Goal: Task Accomplishment & Management: Use online tool/utility

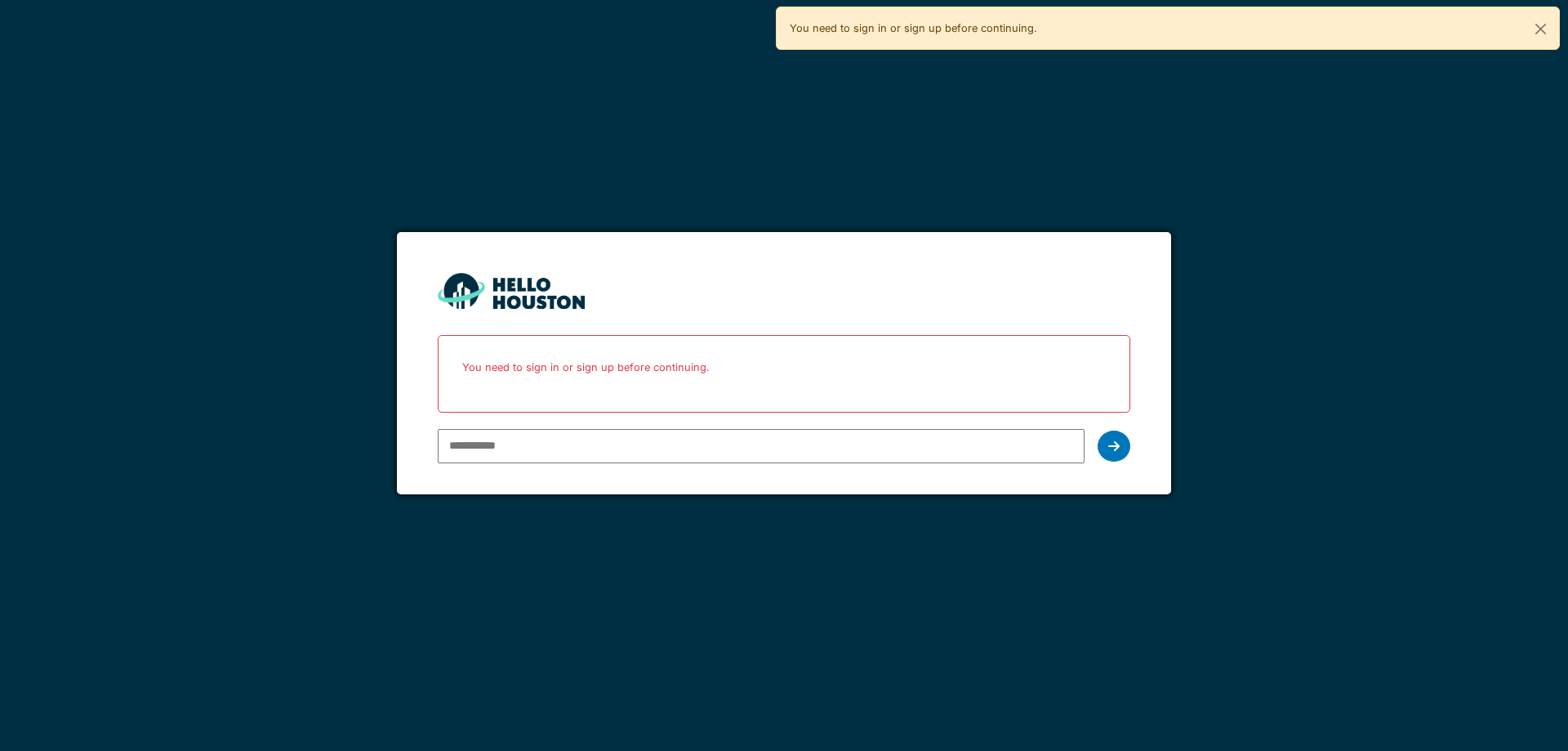
type input "**********"
click at [1128, 442] on div at bounding box center [1114, 446] width 33 height 31
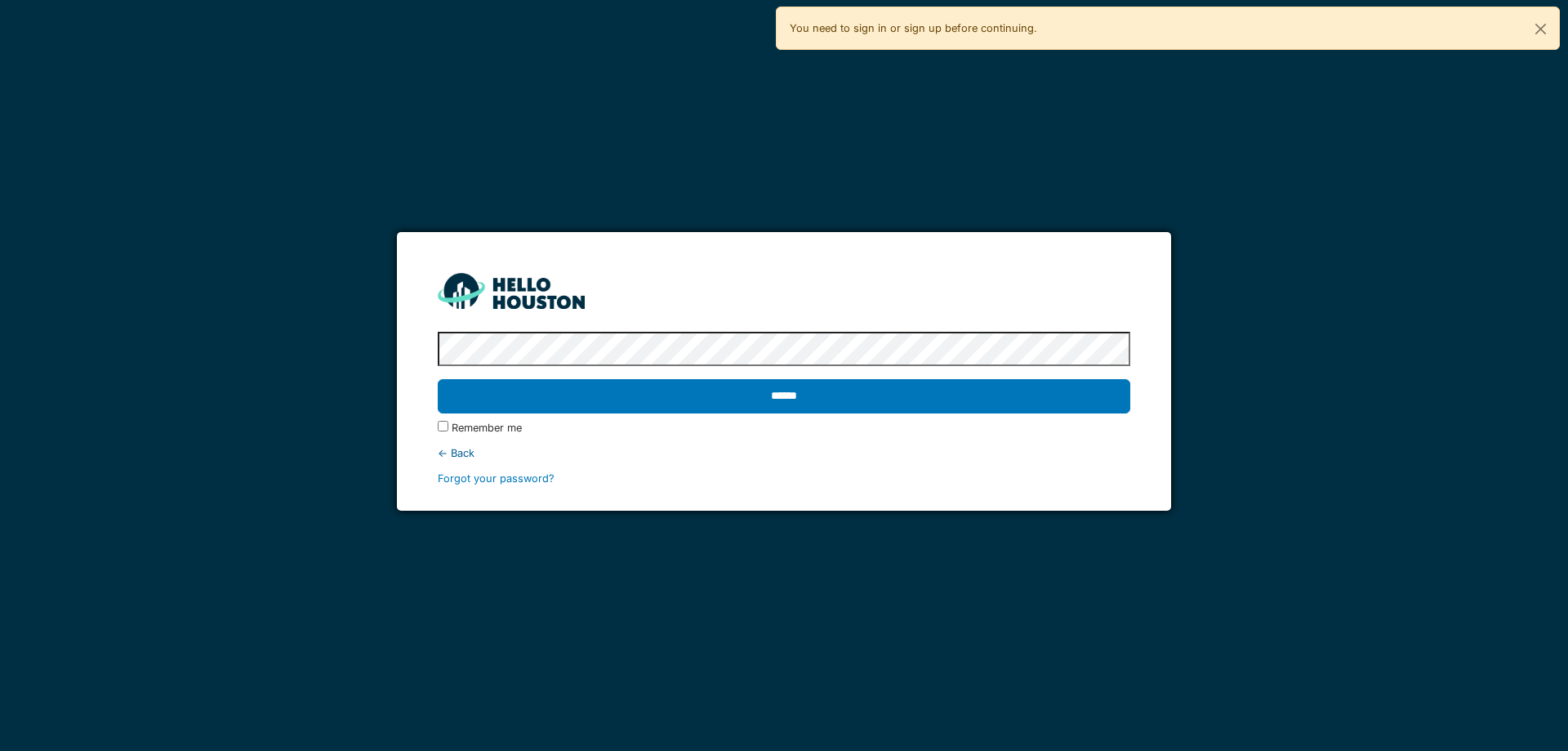
click at [437, 379] on input "******" at bounding box center [783, 396] width 692 height 35
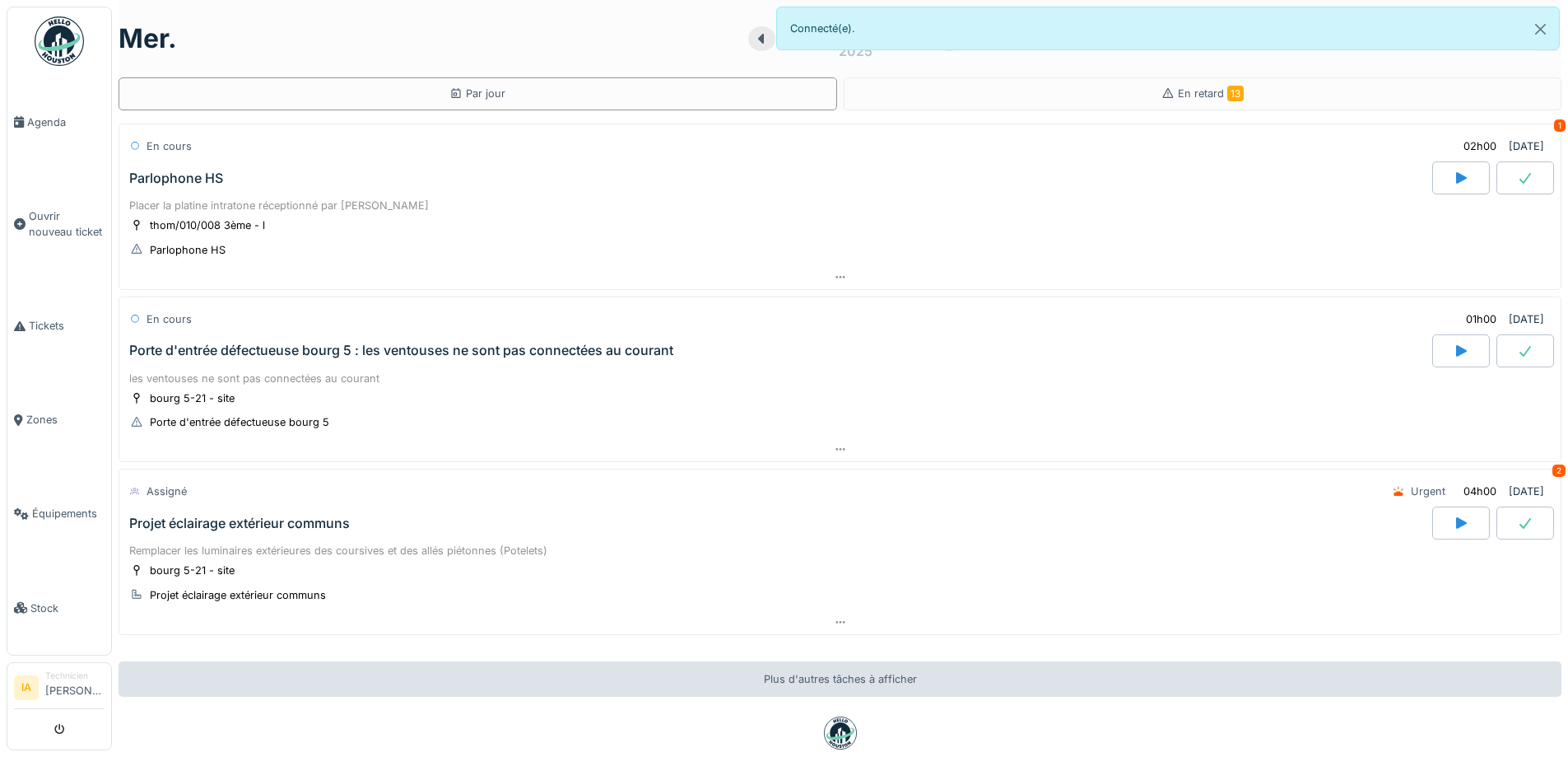
click at [198, 185] on div "Parlophone HS" at bounding box center [176, 178] width 94 height 16
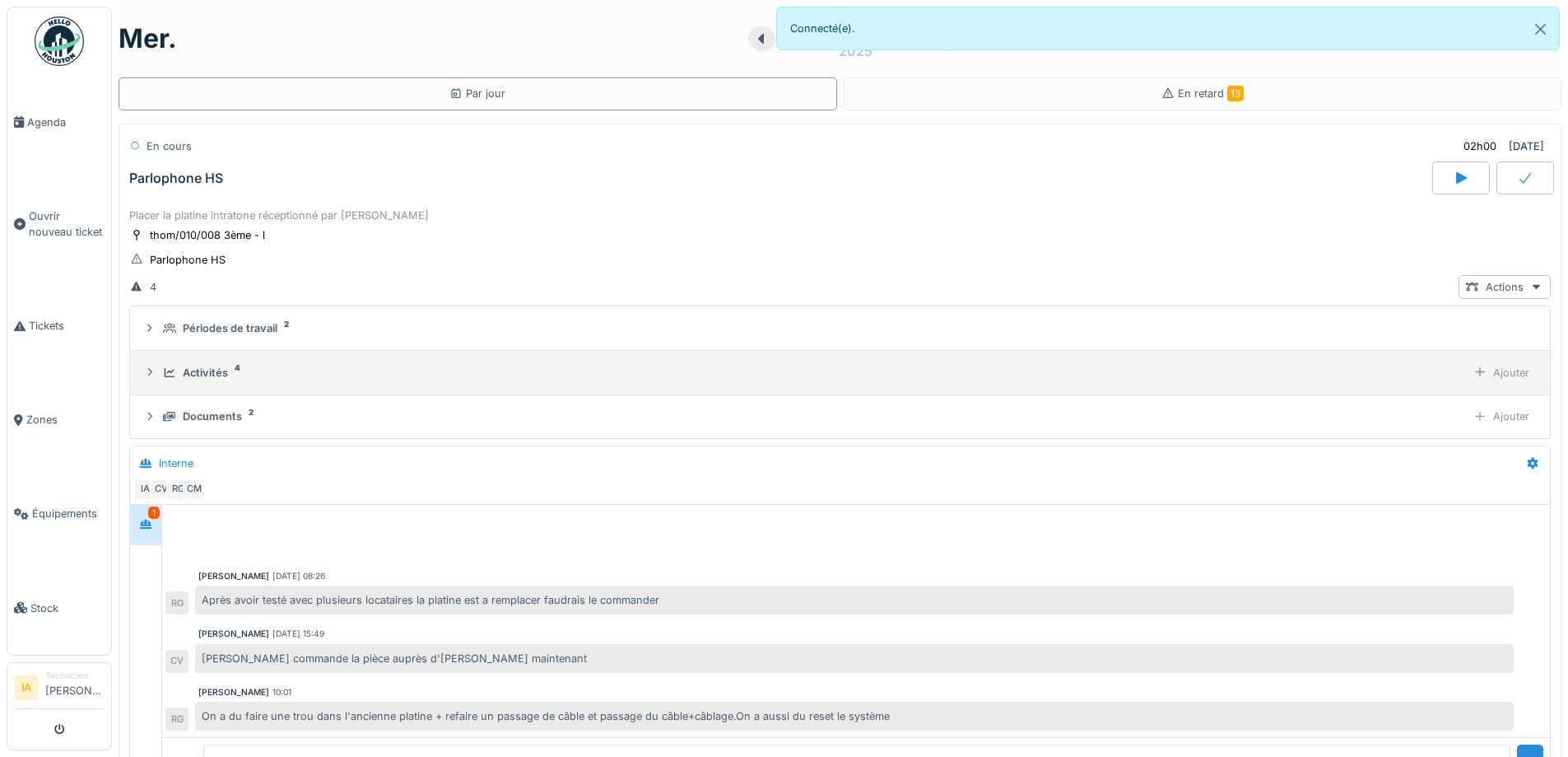
scroll to position [58, 0]
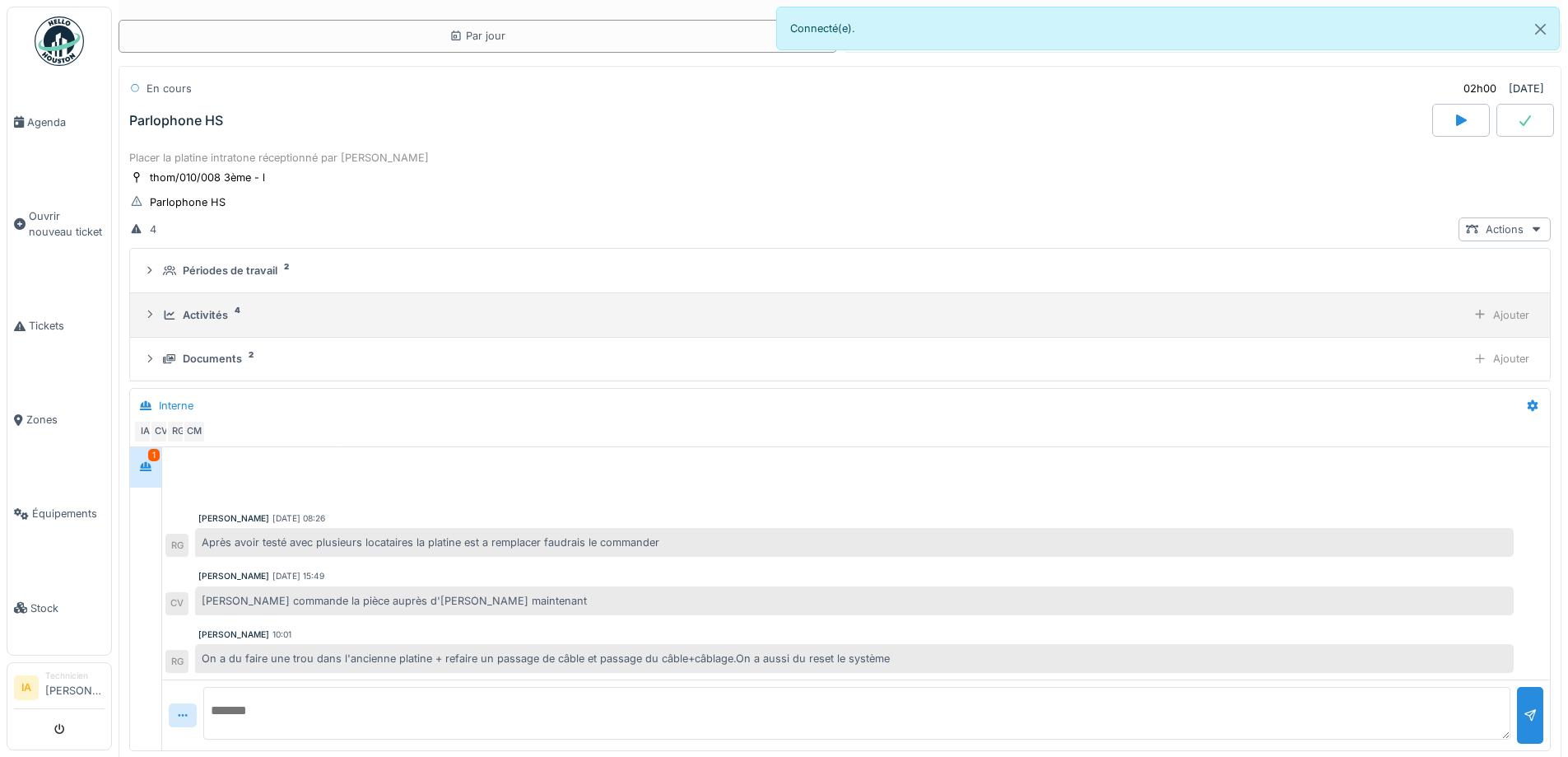
click at [206, 308] on div "Activités" at bounding box center [205, 315] width 45 height 16
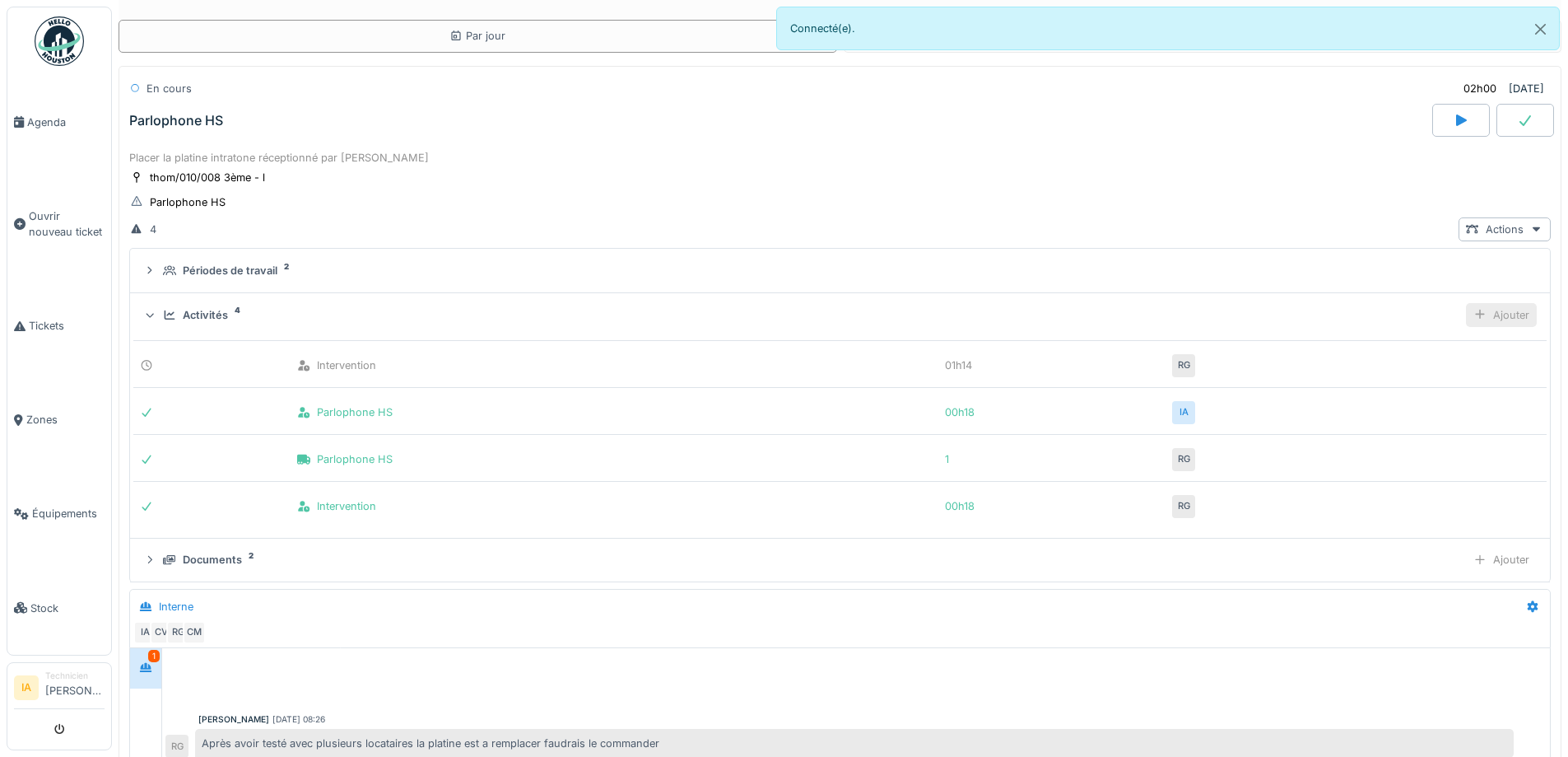
click at [1498, 303] on div "Ajouter" at bounding box center [1501, 314] width 71 height 24
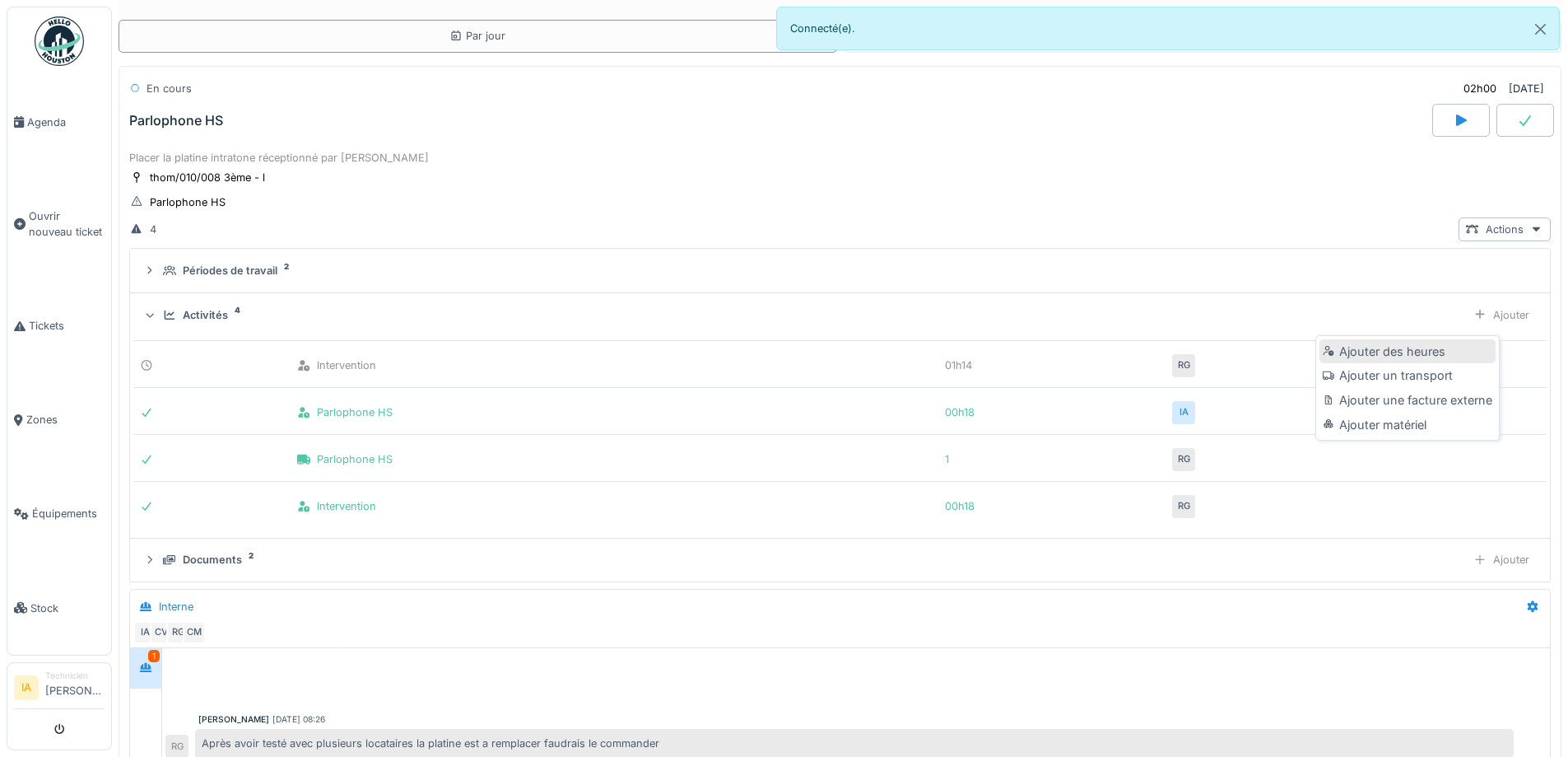
click at [1352, 342] on div "Ajouter des heures" at bounding box center [1406, 352] width 175 height 25
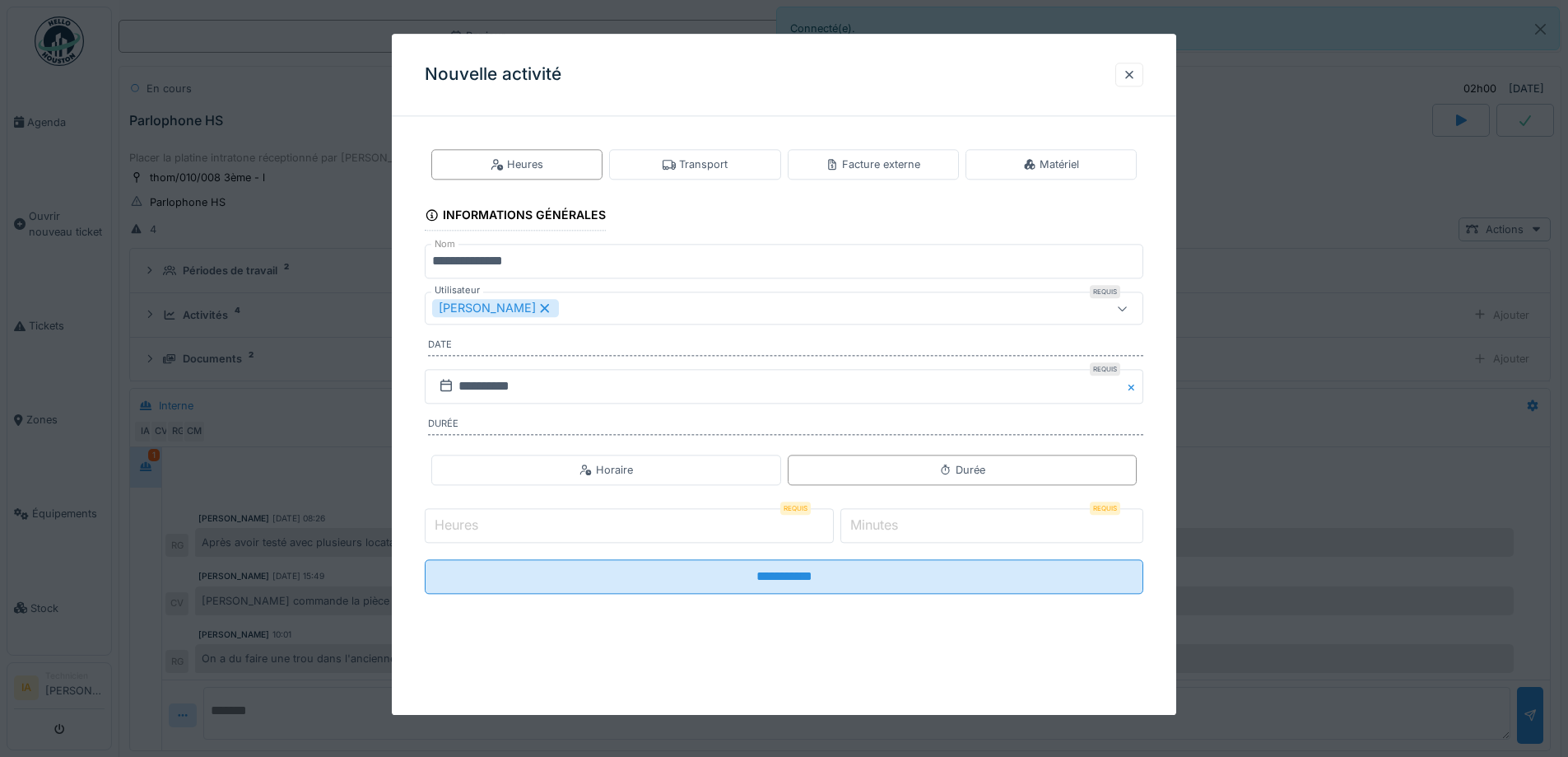
click at [480, 528] on label "Heures" at bounding box center [456, 525] width 50 height 20
click at [480, 528] on input "Heures" at bounding box center [629, 525] width 409 height 35
type input "*"
click at [942, 525] on input "*" at bounding box center [992, 525] width 303 height 35
type input "**"
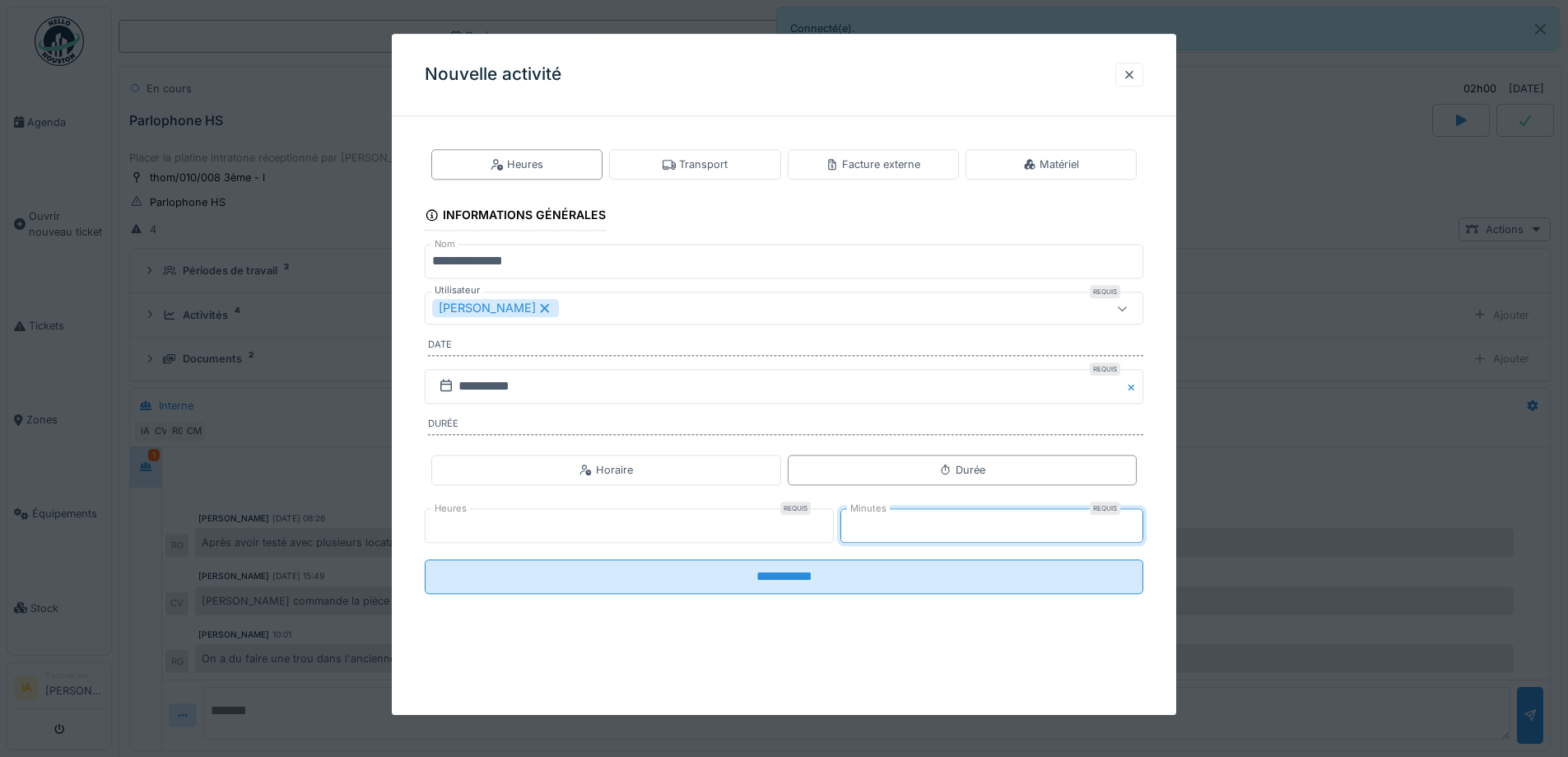
click at [425, 559] on input "**********" at bounding box center [784, 576] width 719 height 35
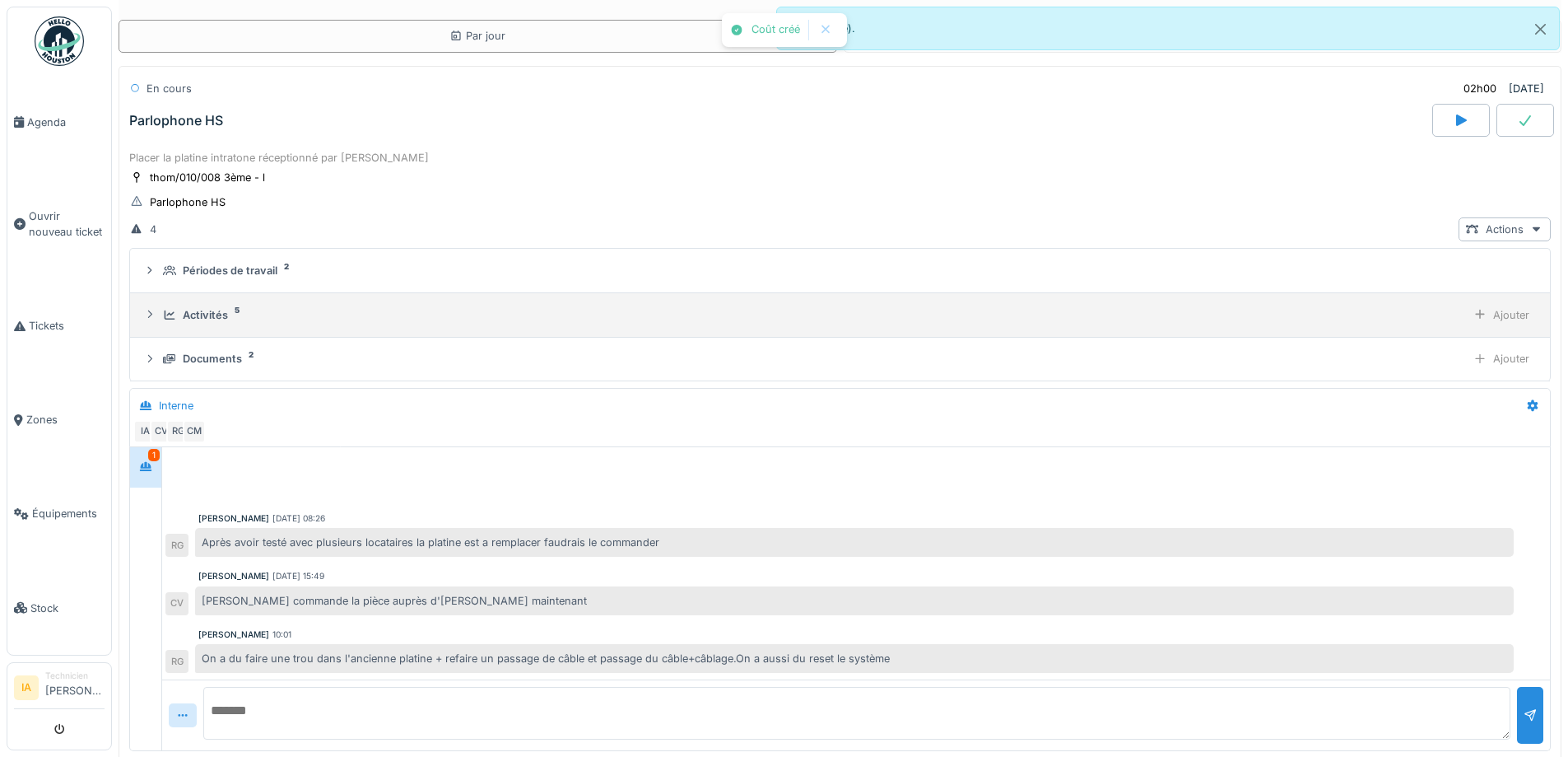
click at [199, 308] on div "Activités" at bounding box center [205, 315] width 45 height 16
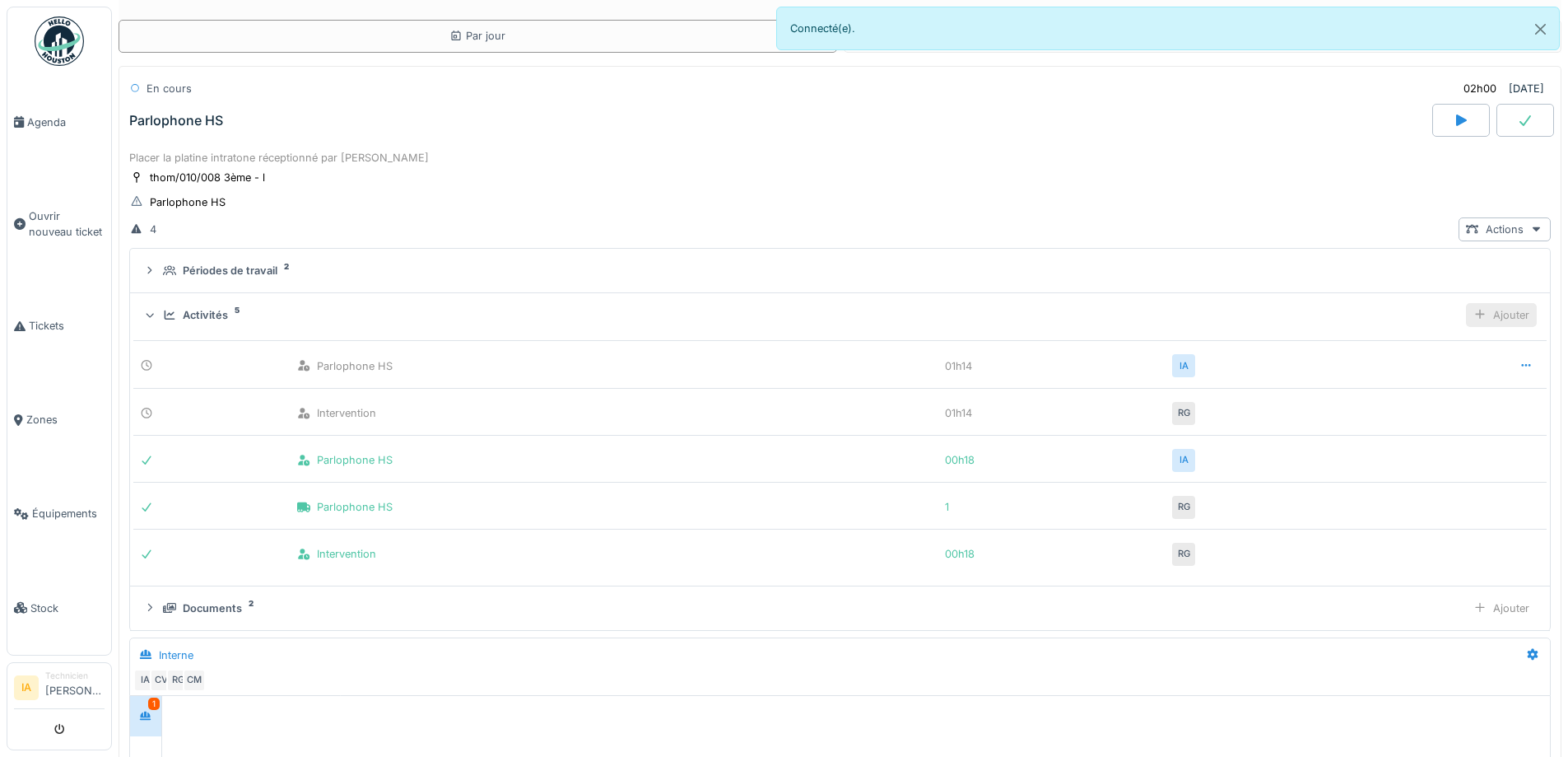
click at [1483, 303] on div "Ajouter" at bounding box center [1501, 314] width 71 height 24
click at [1360, 363] on div "Ajouter un transport" at bounding box center [1406, 376] width 175 height 25
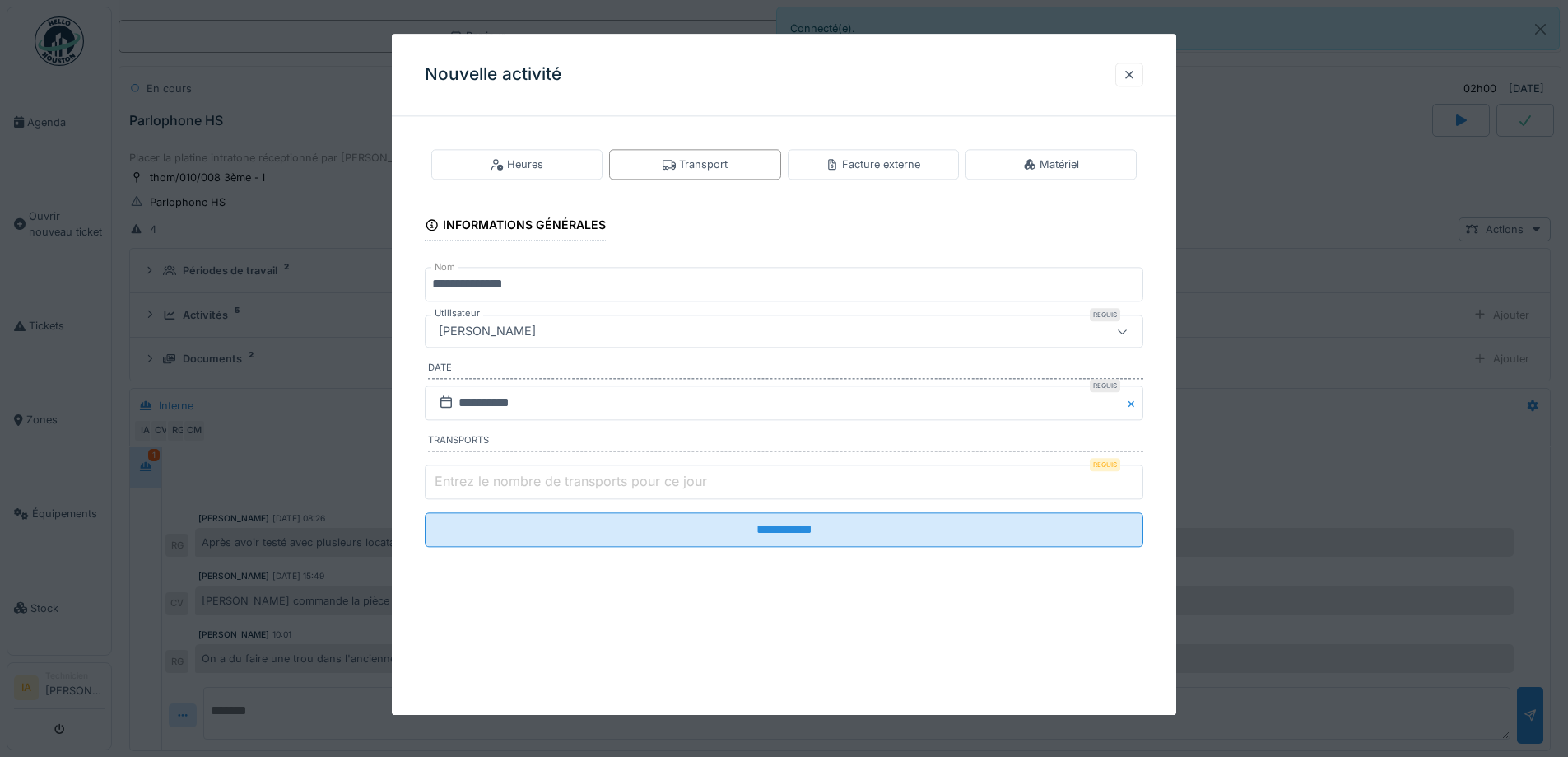
click at [487, 484] on label "Entrez le nombre de transports pour ce jour" at bounding box center [570, 481] width 279 height 20
click at [487, 484] on input "Entrez le nombre de transports pour ce jour" at bounding box center [784, 482] width 719 height 35
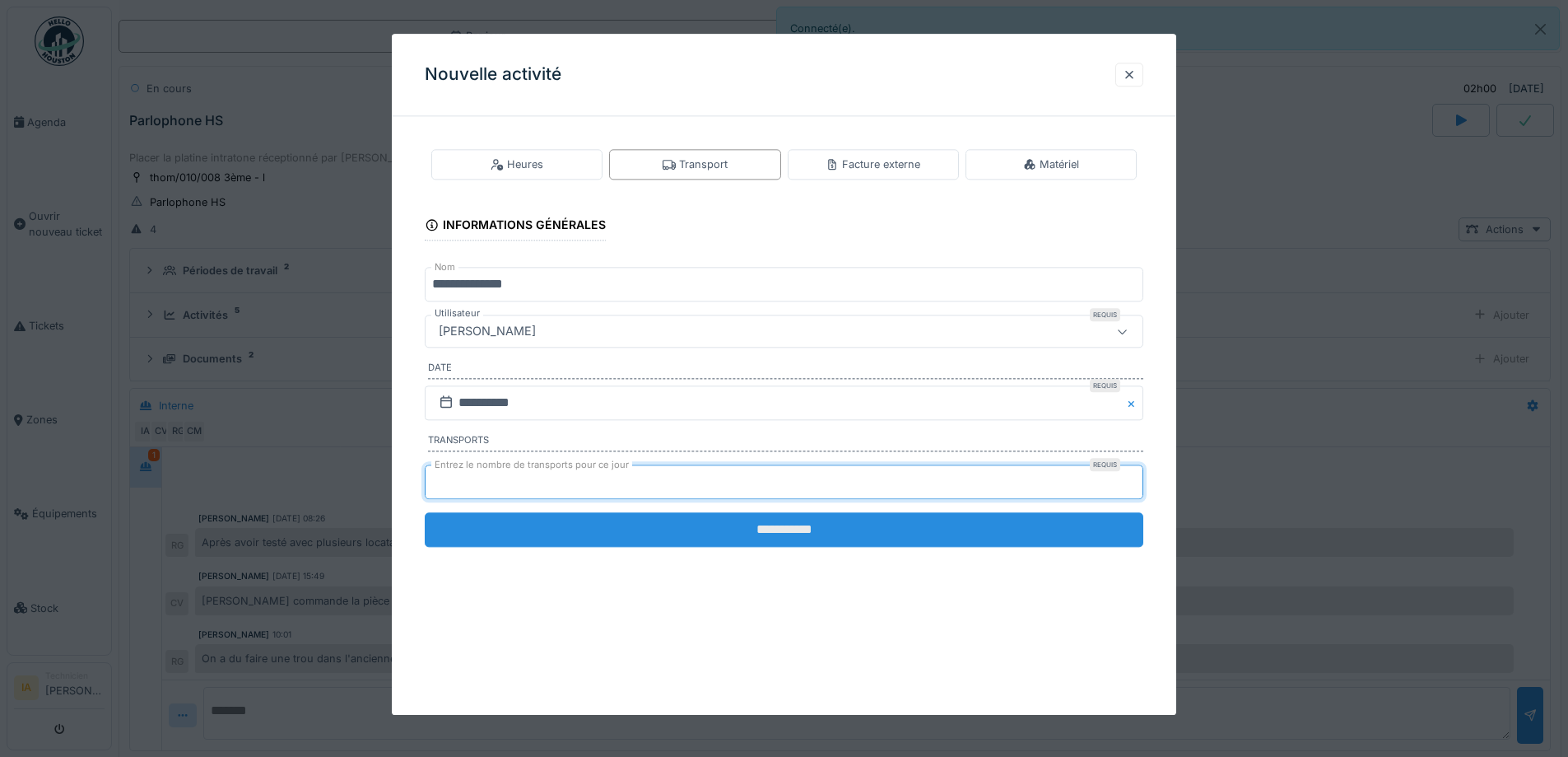
type input "*"
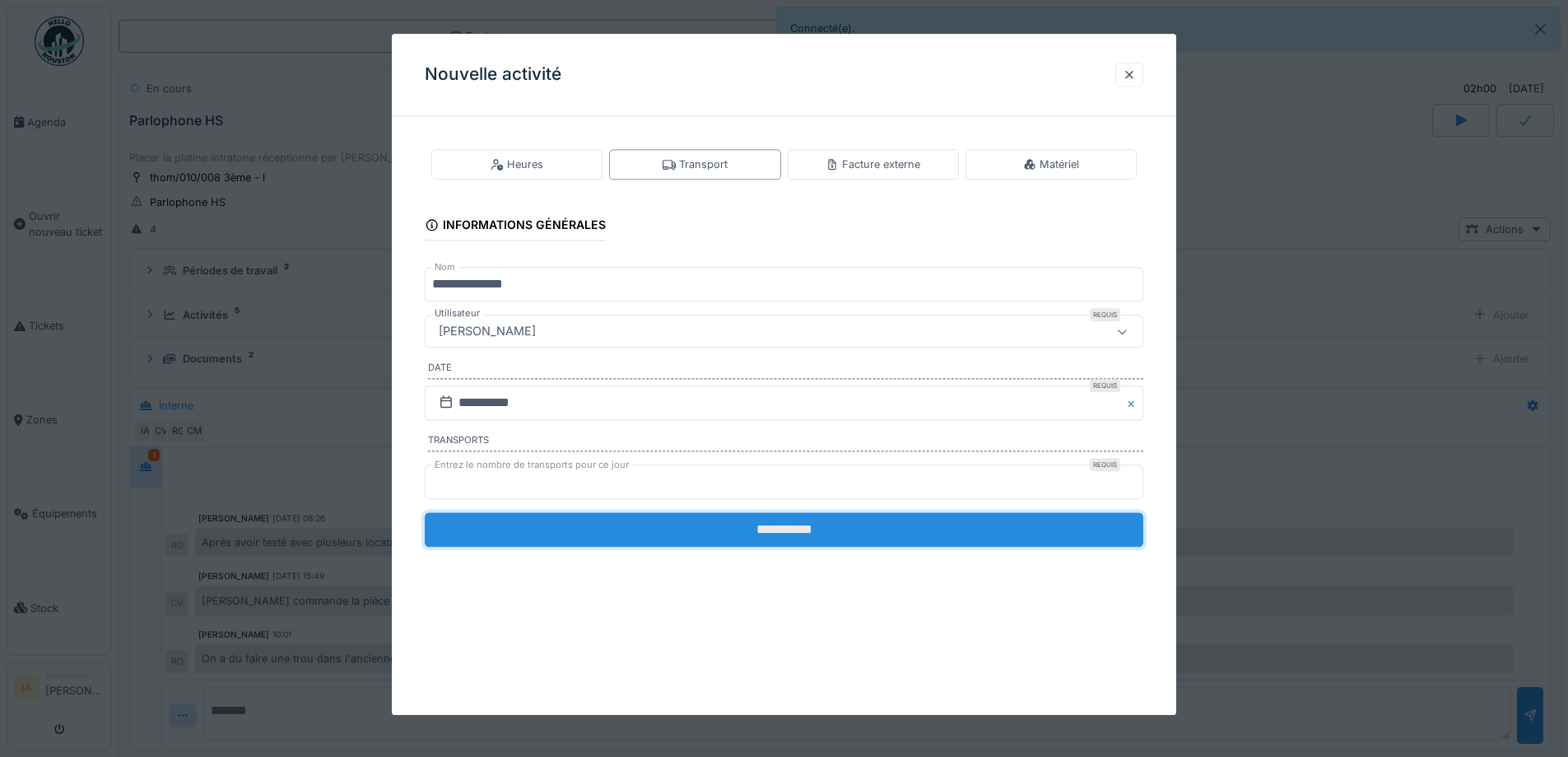
click at [644, 538] on input "**********" at bounding box center [784, 529] width 719 height 35
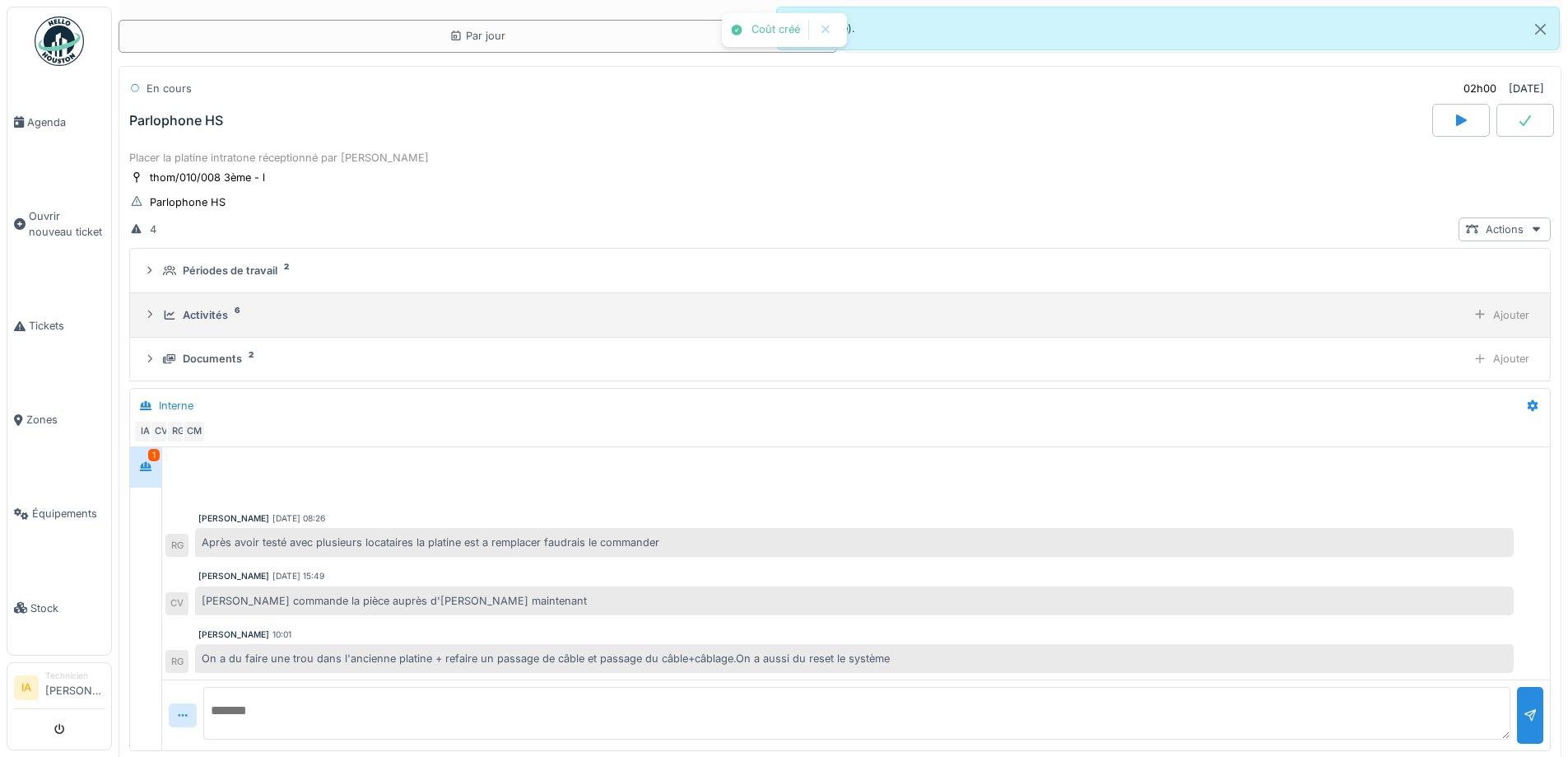
click at [179, 308] on div "Activités 6" at bounding box center [810, 315] width 1297 height 16
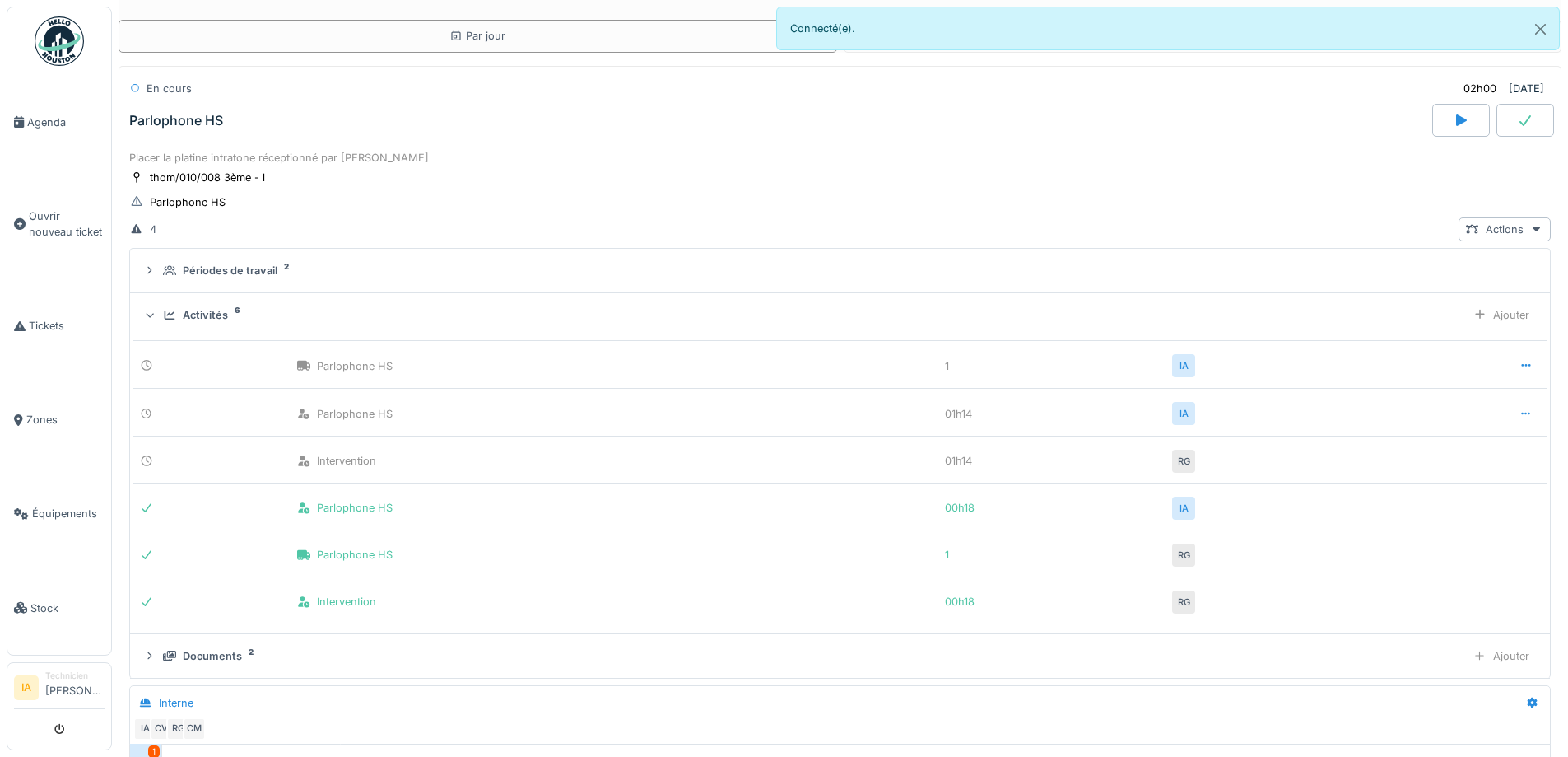
click at [179, 308] on div "Activités 6" at bounding box center [810, 315] width 1297 height 16
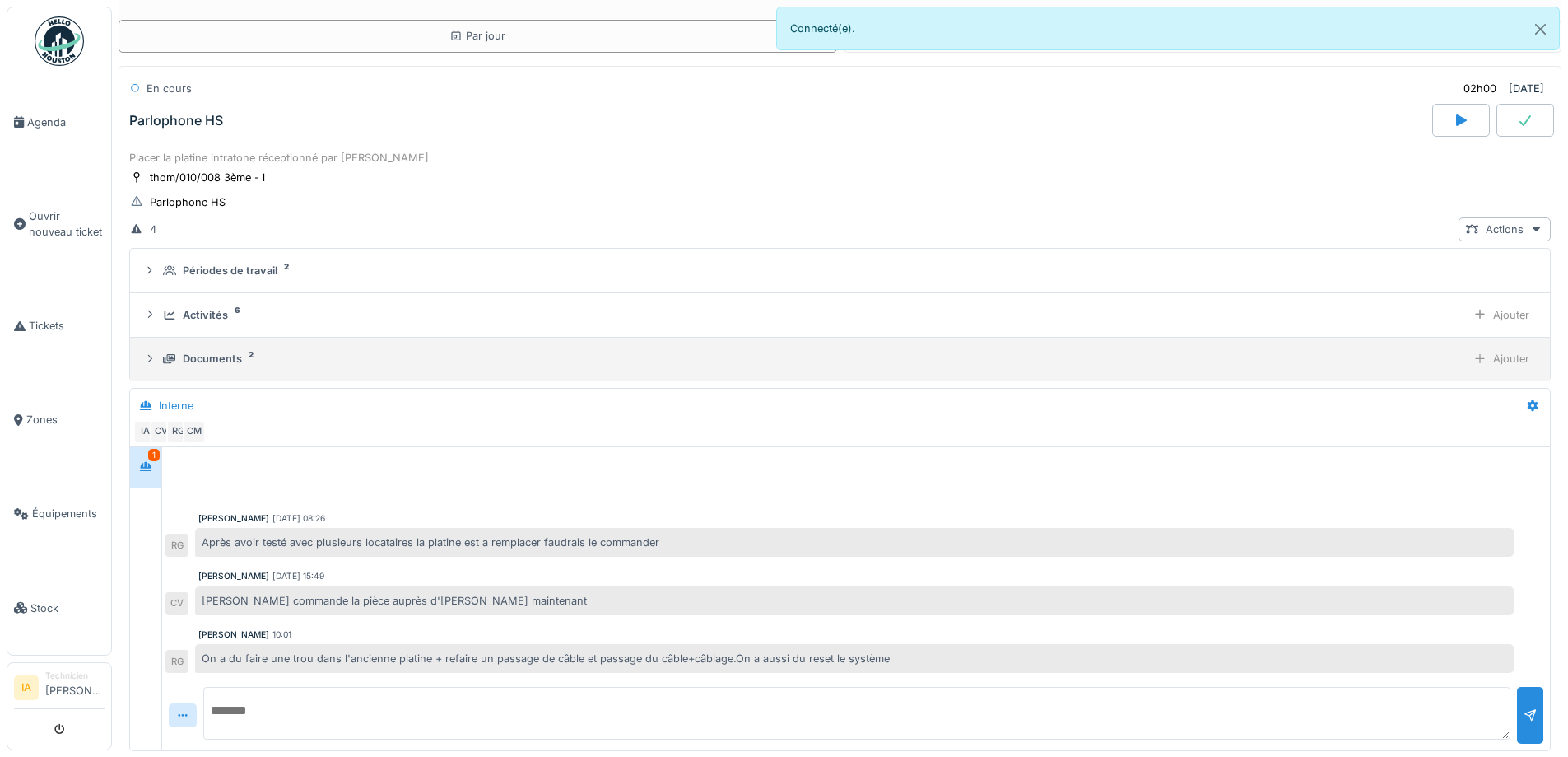
click at [181, 356] on div "Documents 2 Ajouter" at bounding box center [839, 358] width 1393 height 24
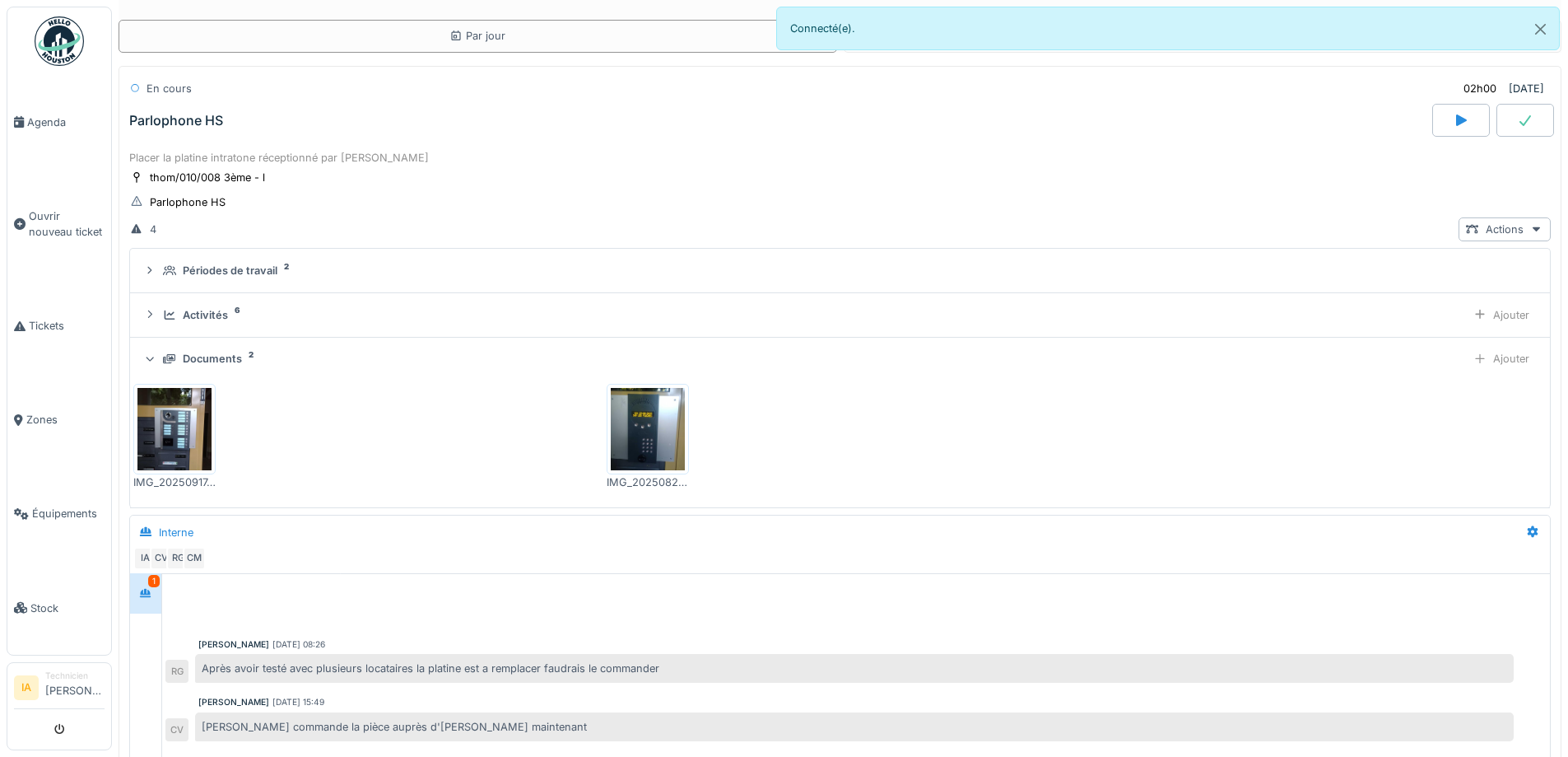
click at [181, 356] on div "Documents 2 Ajouter" at bounding box center [839, 358] width 1393 height 24
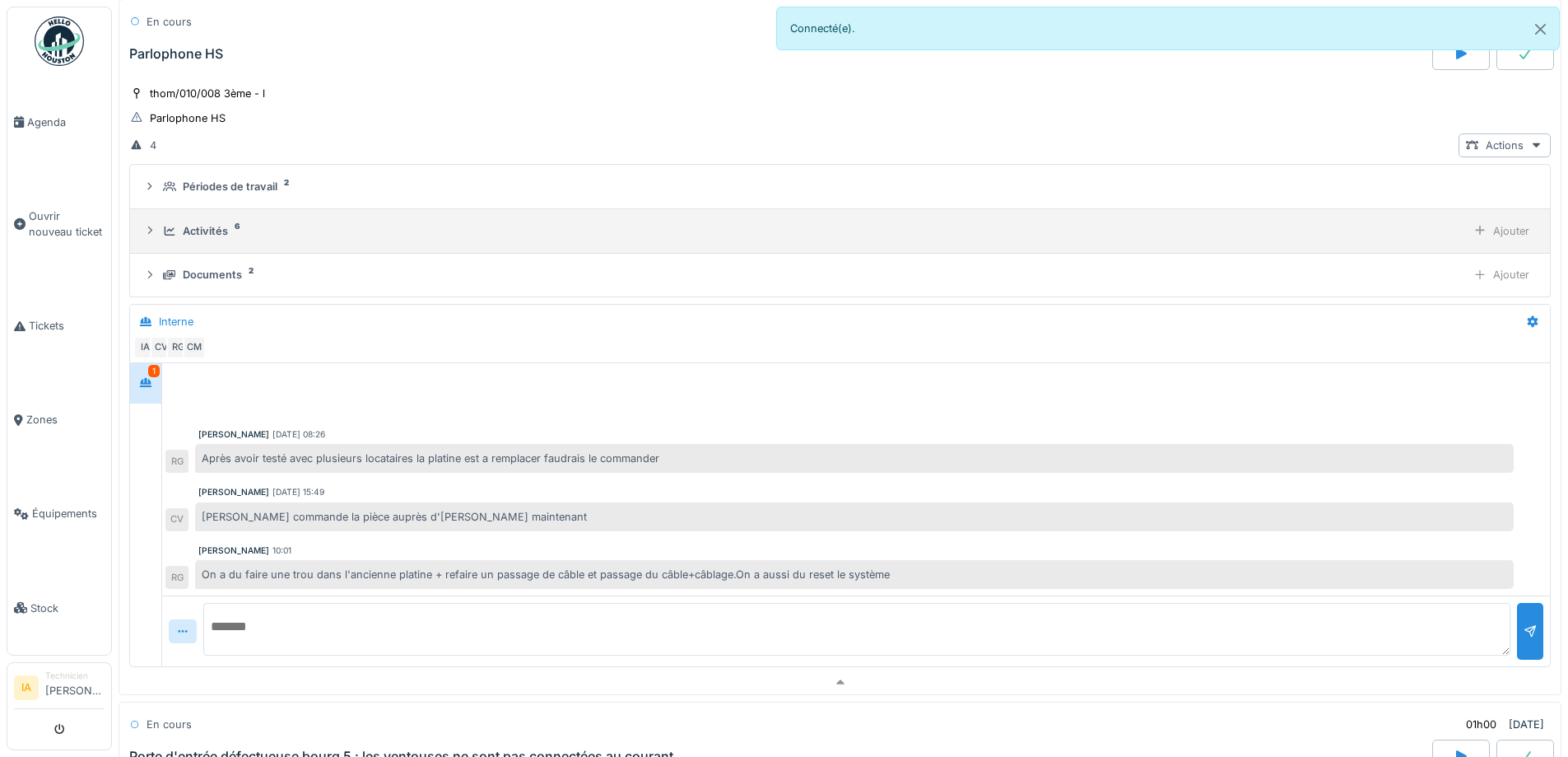
scroll to position [140, 0]
click at [199, 229] on div "Activités 6 Ajouter" at bounding box center [839, 232] width 1393 height 24
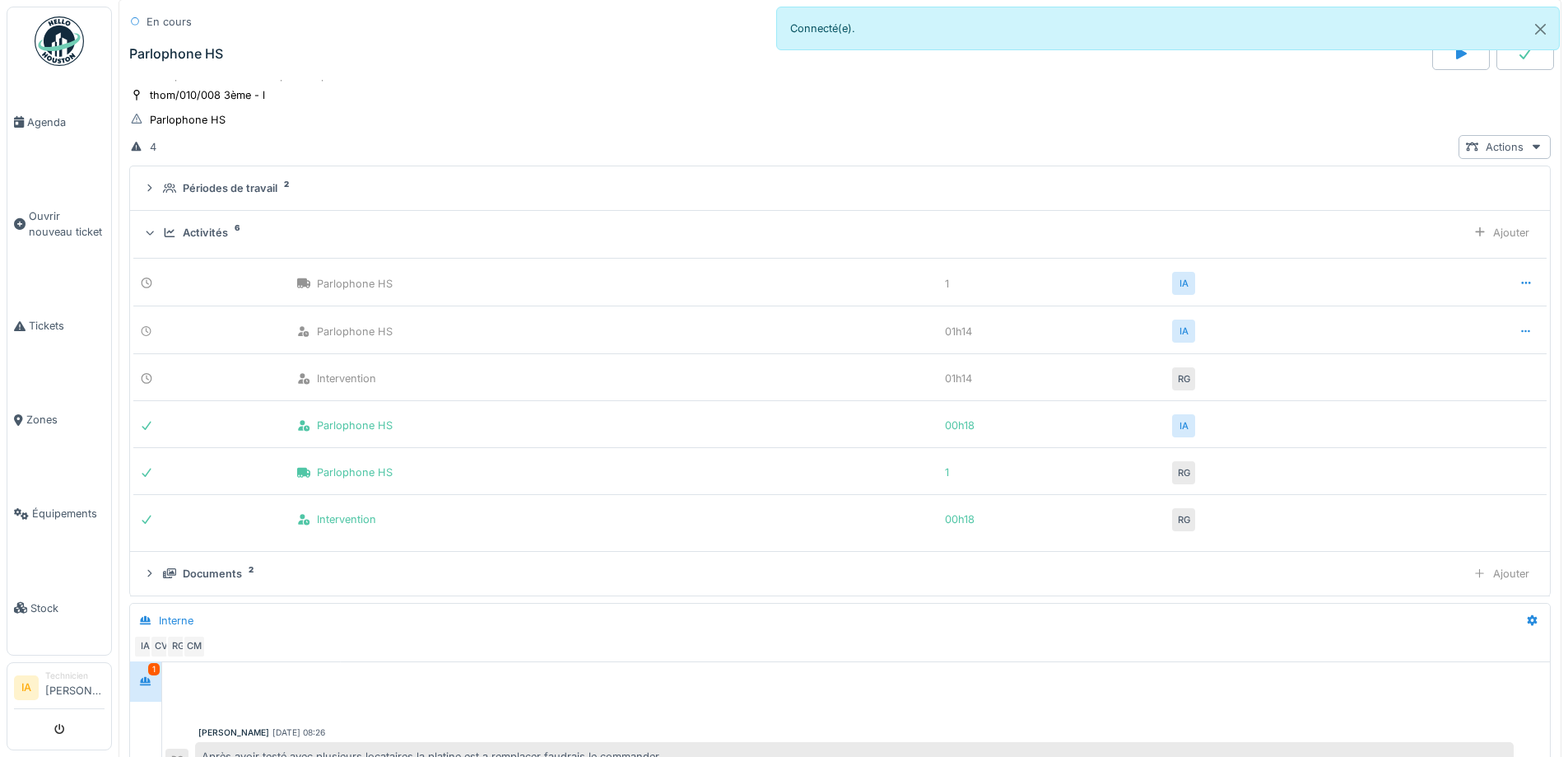
click at [199, 227] on div "Activités" at bounding box center [205, 233] width 45 height 16
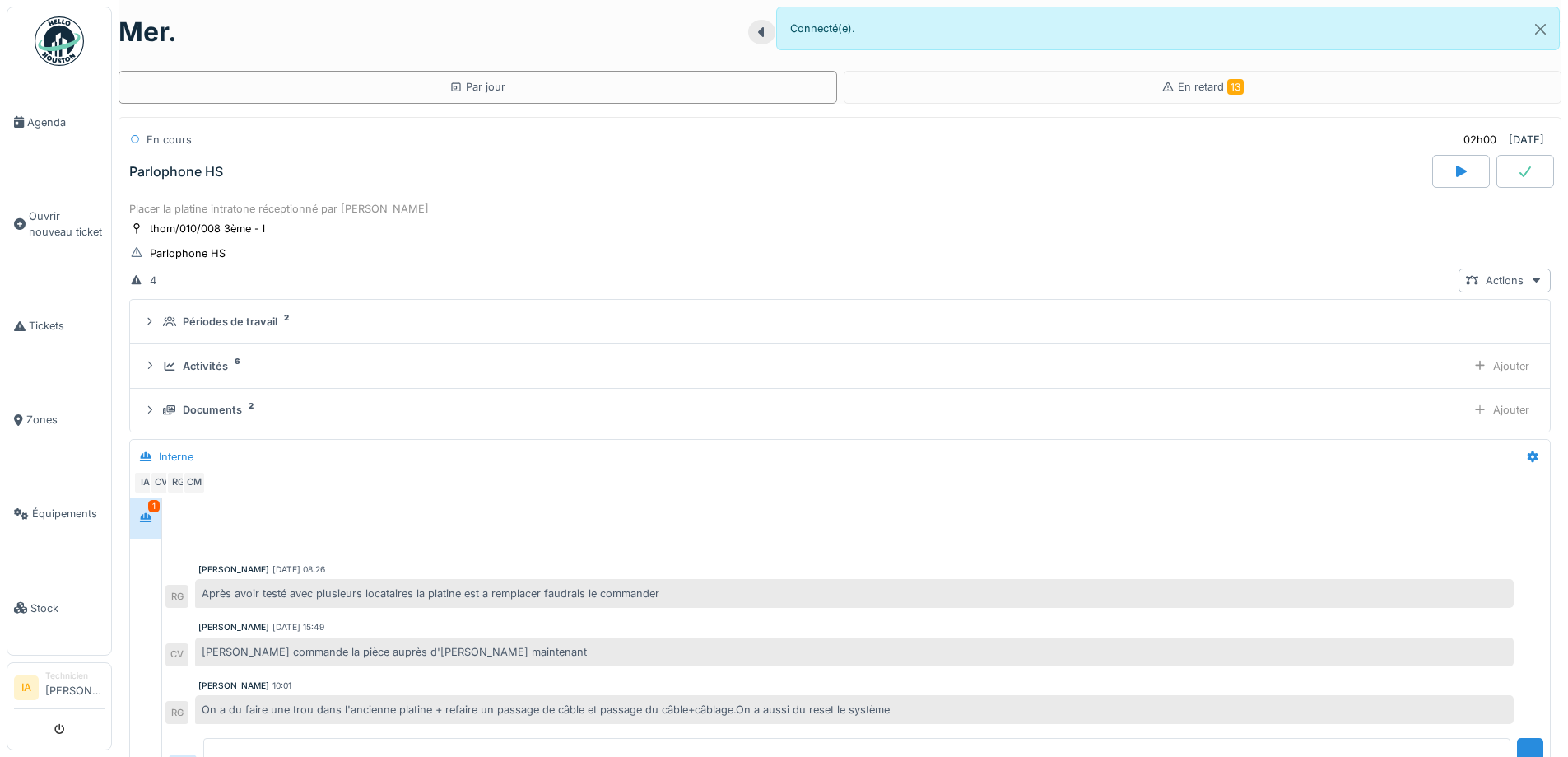
scroll to position [0, 0]
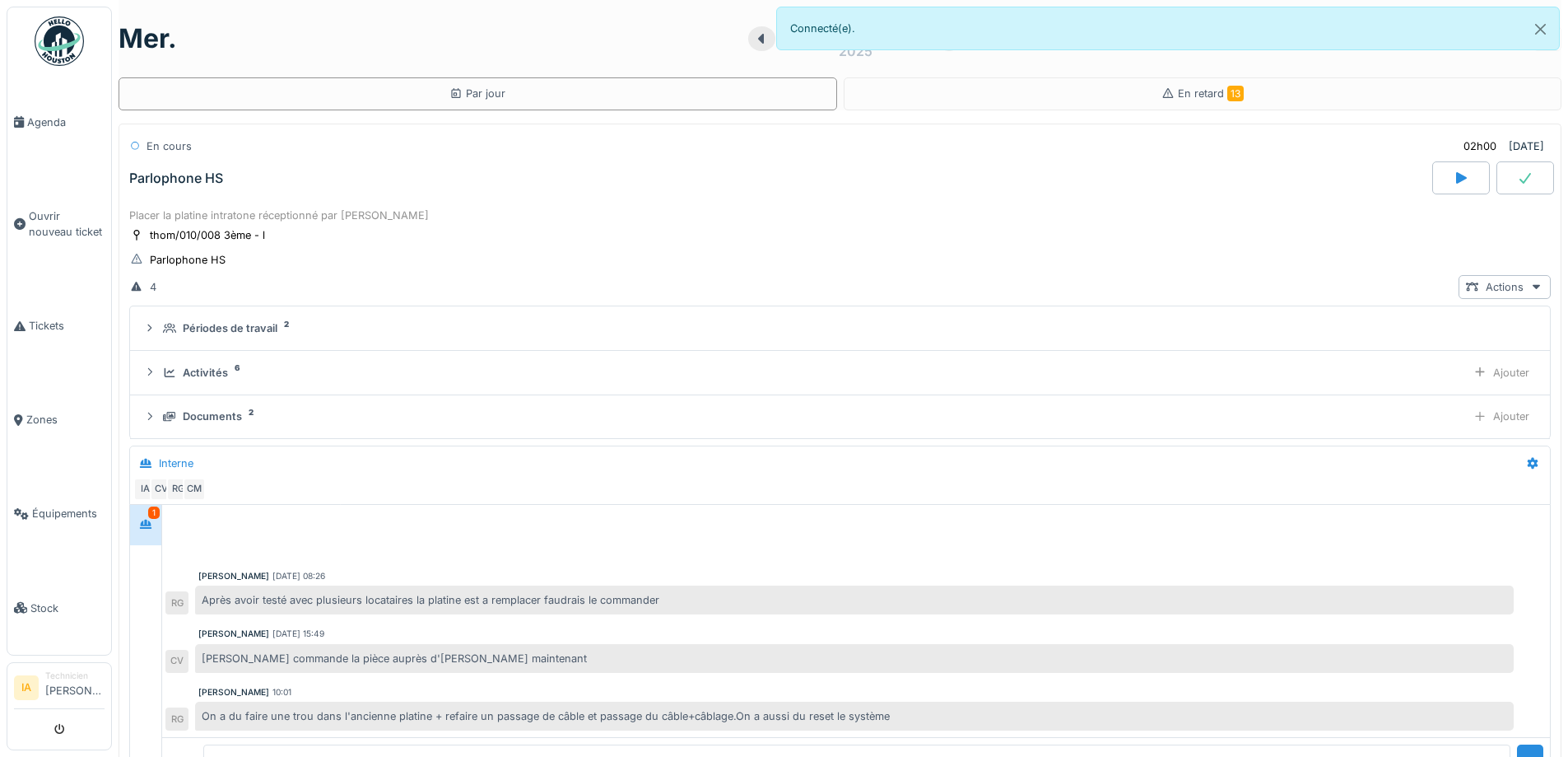
click at [251, 204] on div "Placer la platine intratone réceptionné par [PERSON_NAME]/010/008 3ème - l Parl…" at bounding box center [840, 508] width 1443 height 607
click at [187, 182] on div "Parlophone HS" at bounding box center [778, 178] width 1306 height 33
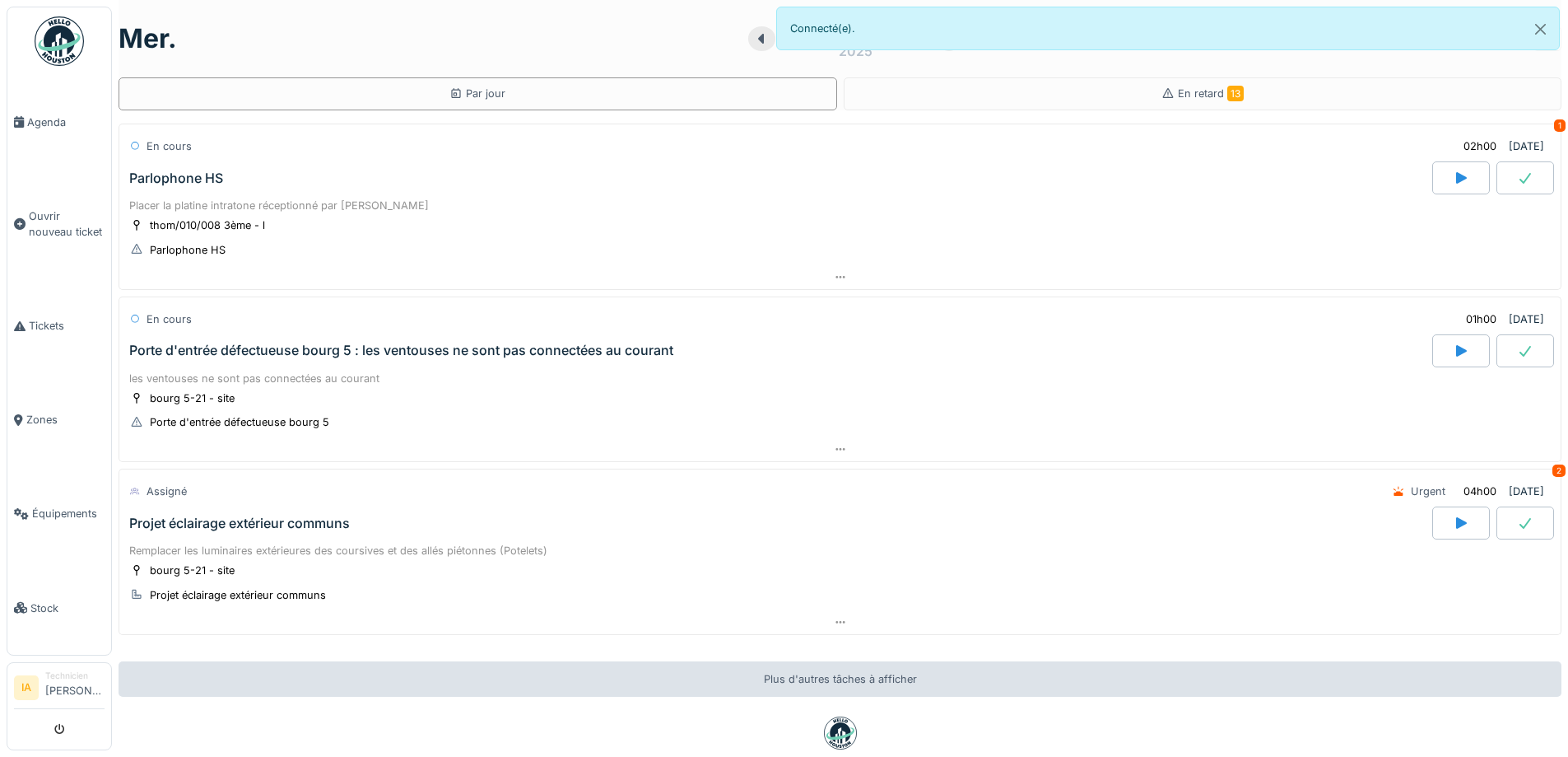
scroll to position [94, 0]
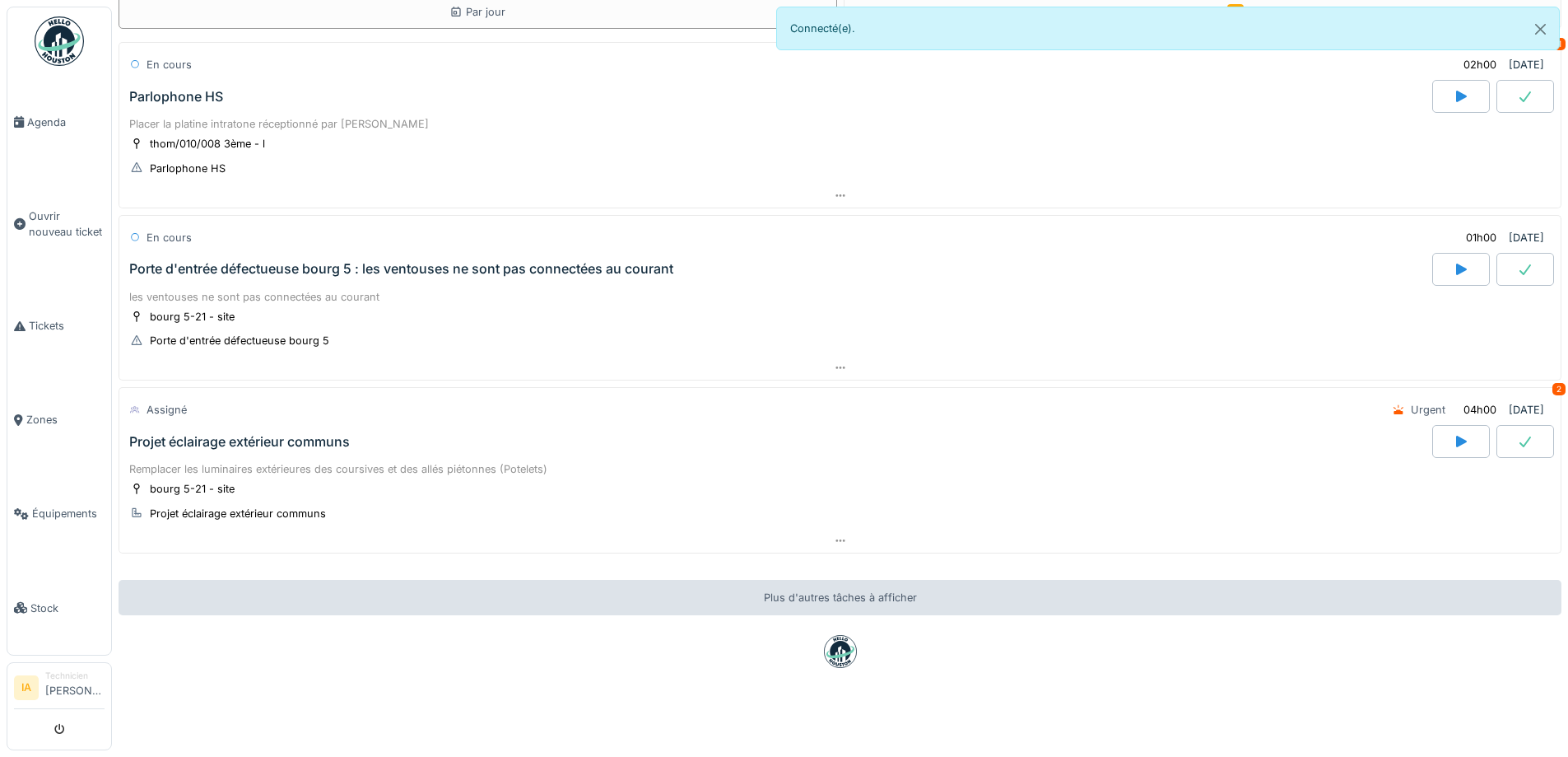
click at [224, 261] on div "Porte d'entrée défectueuse bourg 5 : les ventouses ne sont pas connectées au co…" at bounding box center [401, 269] width 544 height 16
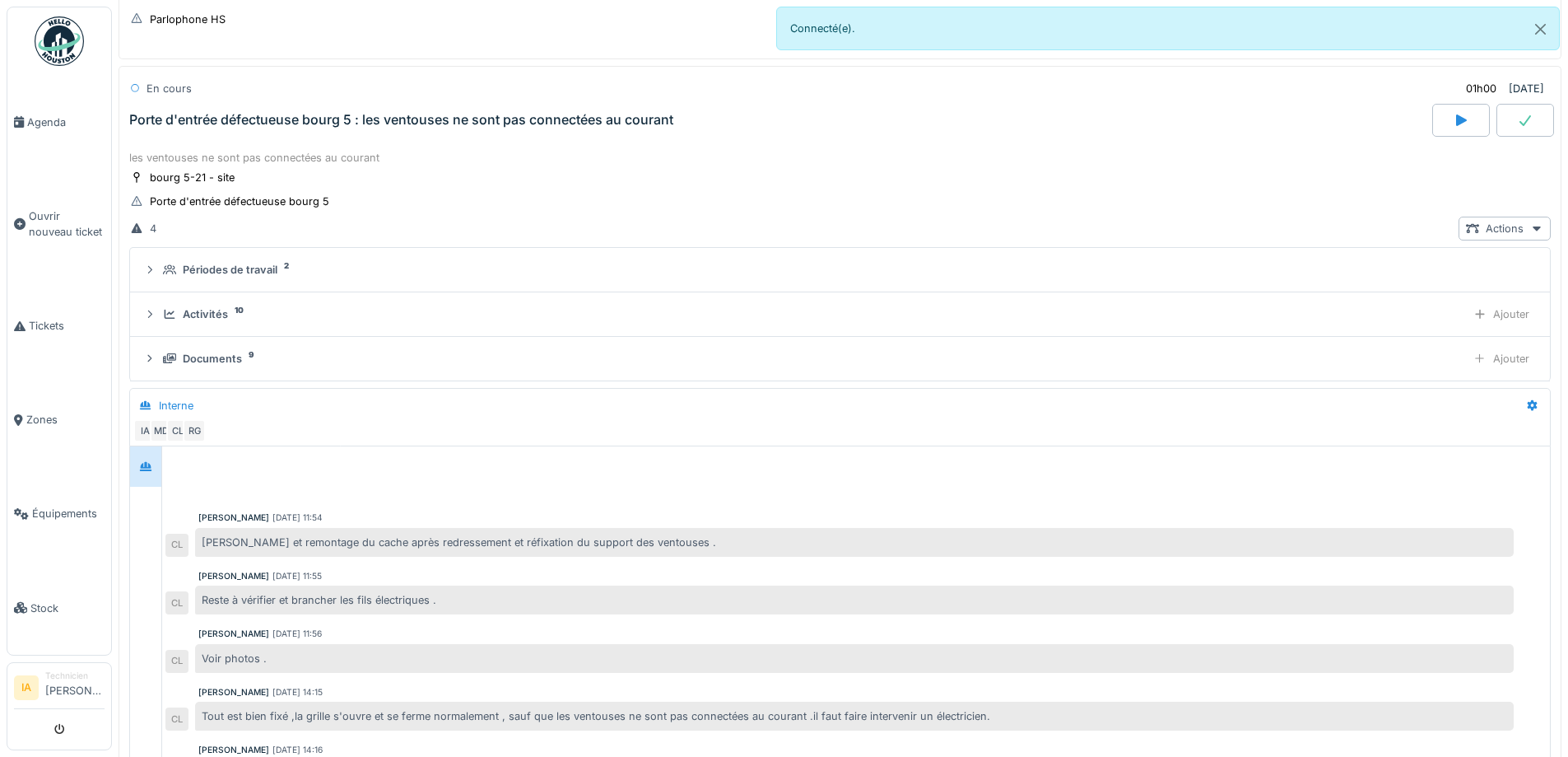
scroll to position [65, 0]
